Goal: Check status: Check status

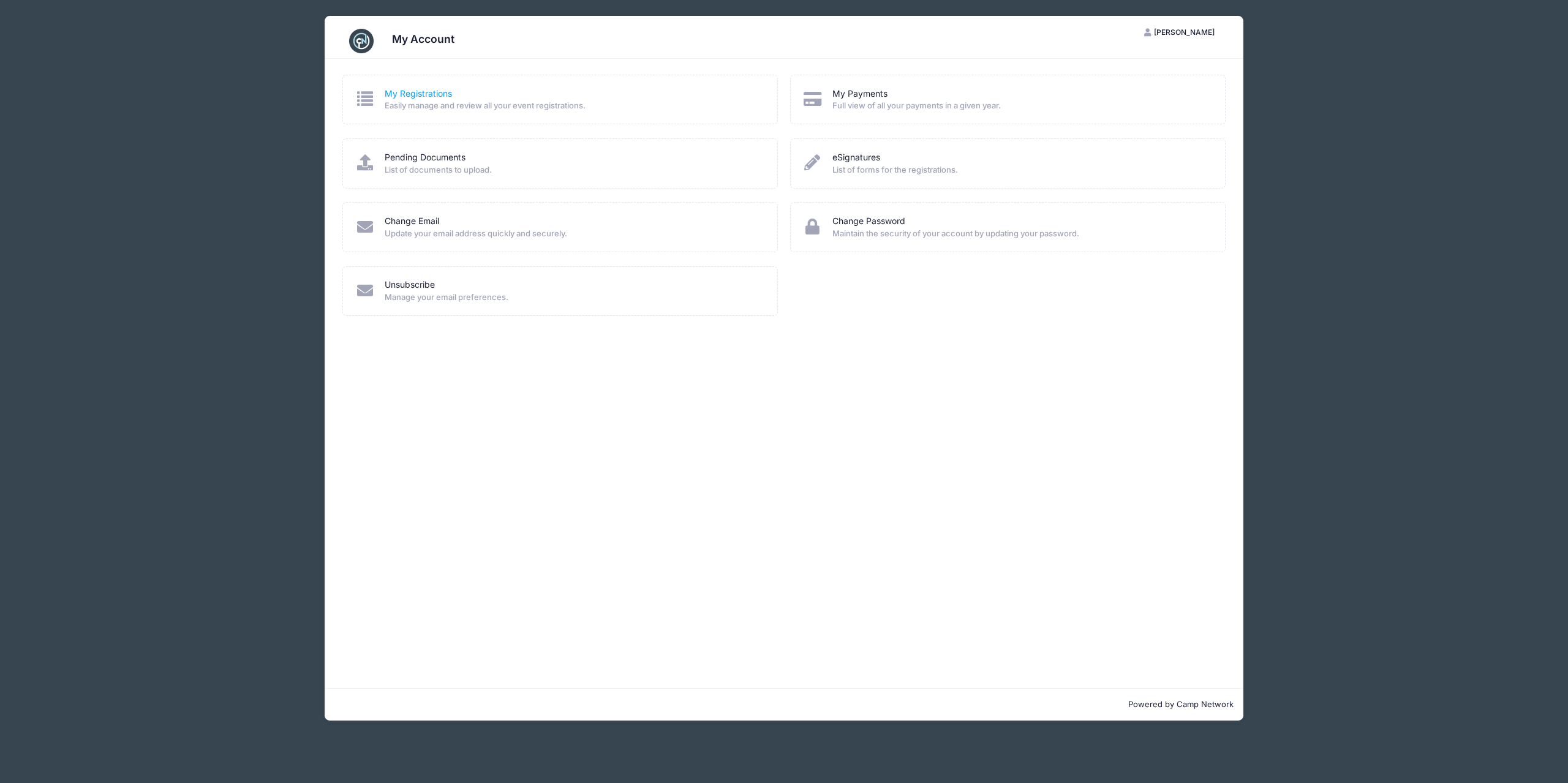
click at [409, 94] on link "My Registrations" at bounding box center [418, 94] width 67 height 13
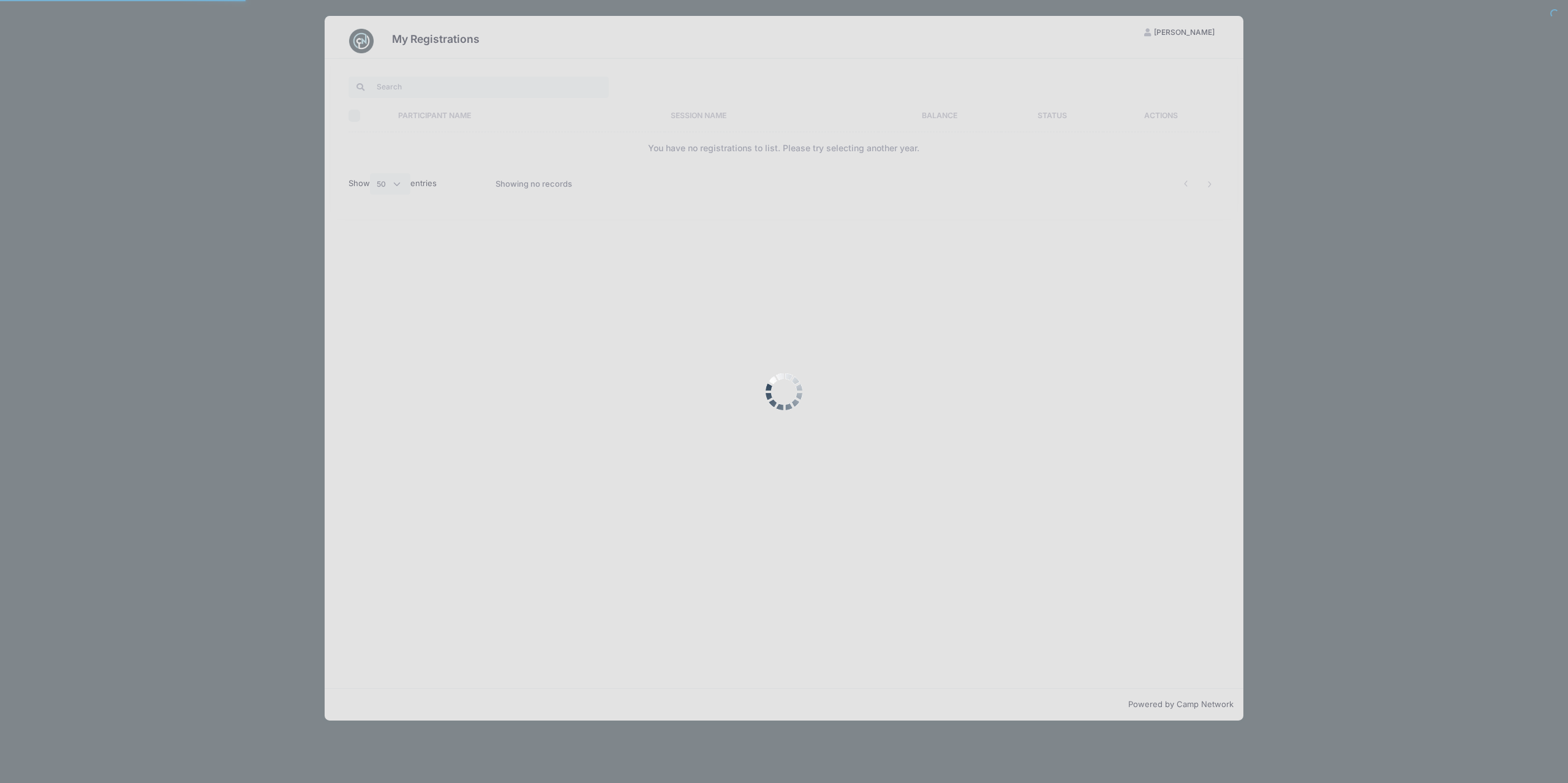
select select "50"
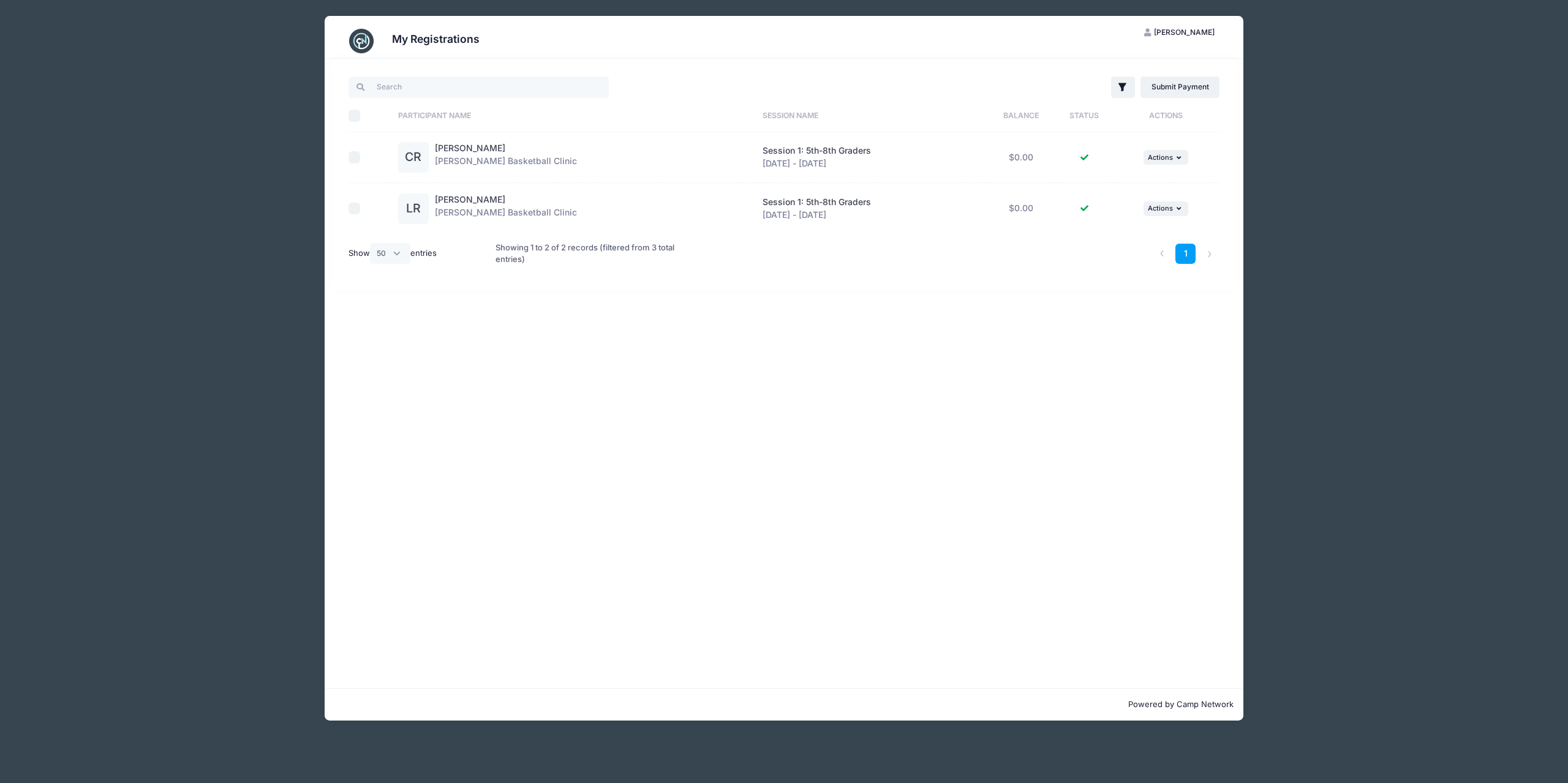
click at [810, 150] on span "Session 1: 5th-8th Graders" at bounding box center [817, 150] width 108 height 10
click at [456, 158] on div "Calvin Rushforth Duncan Robinson Basketball Clinic" at bounding box center [506, 157] width 142 height 30
click at [427, 139] on td "CR Calvin Rushforth Duncan Robinson Basketball Clinic" at bounding box center [574, 158] width 364 height 52
click at [420, 148] on div "CR" at bounding box center [413, 157] width 30 height 30
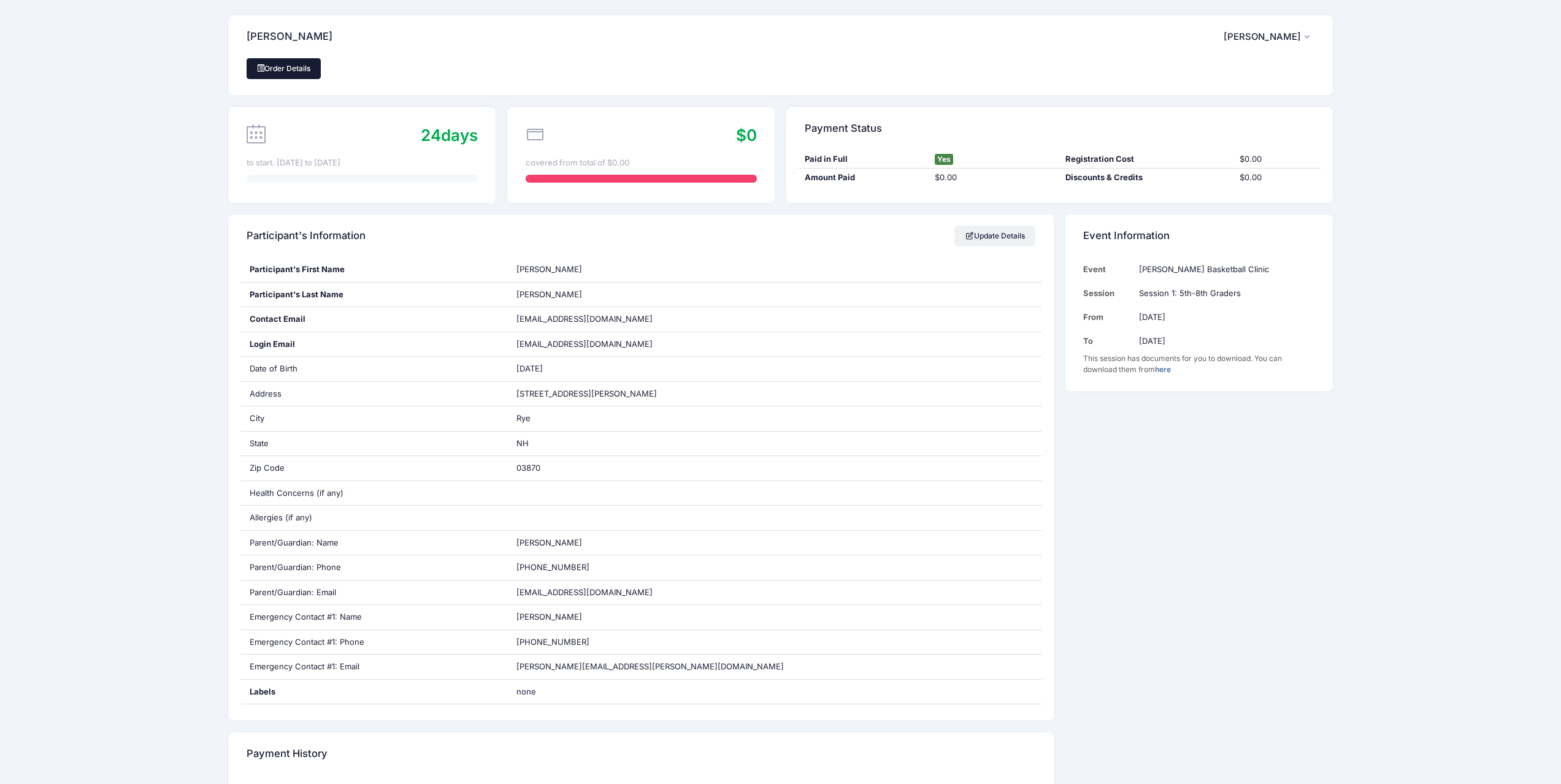
click at [285, 72] on link "Order Details" at bounding box center [284, 69] width 75 height 21
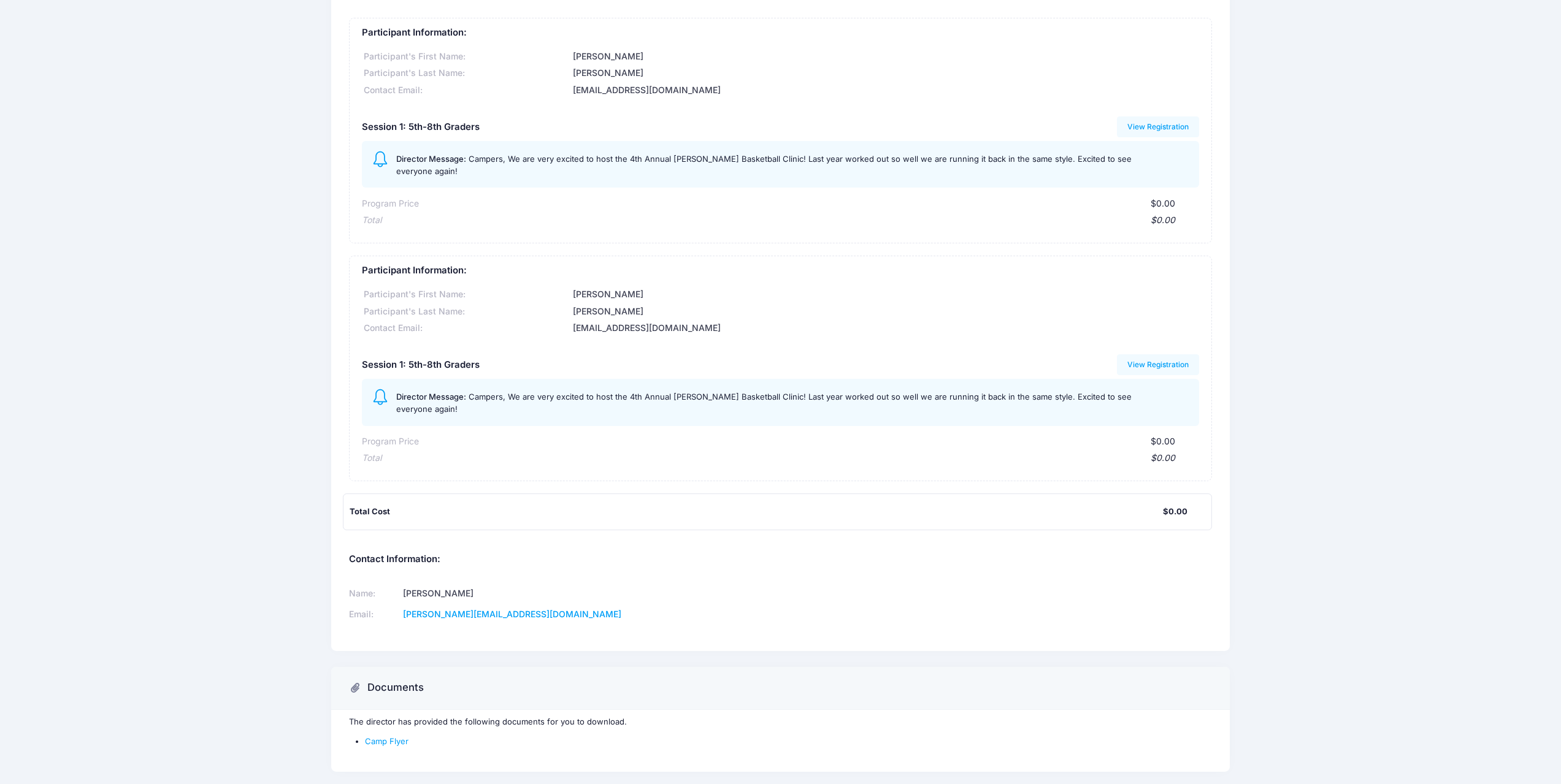
scroll to position [101, 0]
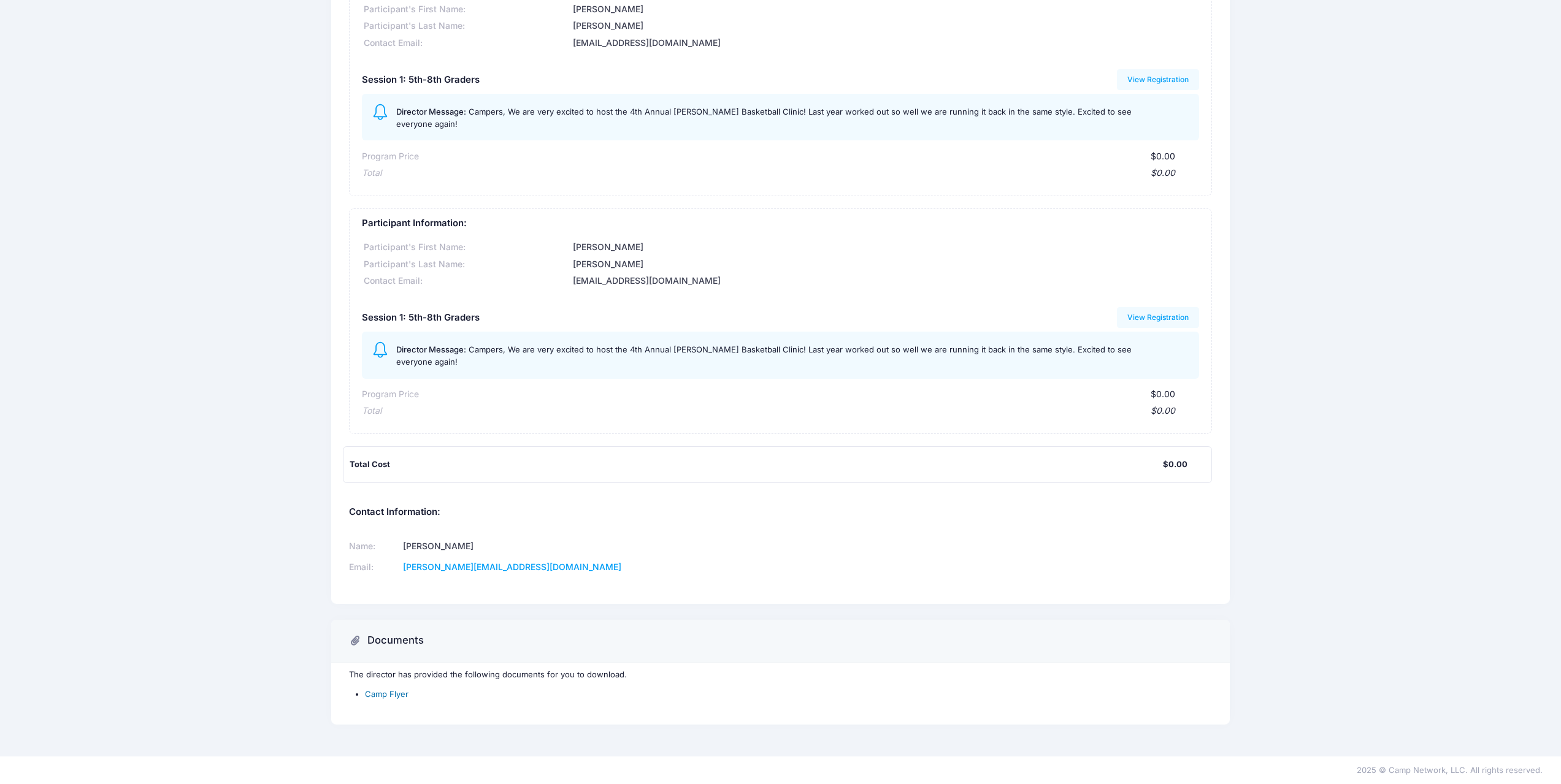
click at [374, 697] on link "Camp Flyer" at bounding box center [386, 694] width 43 height 10
